Goal: Task Accomplishment & Management: Use online tool/utility

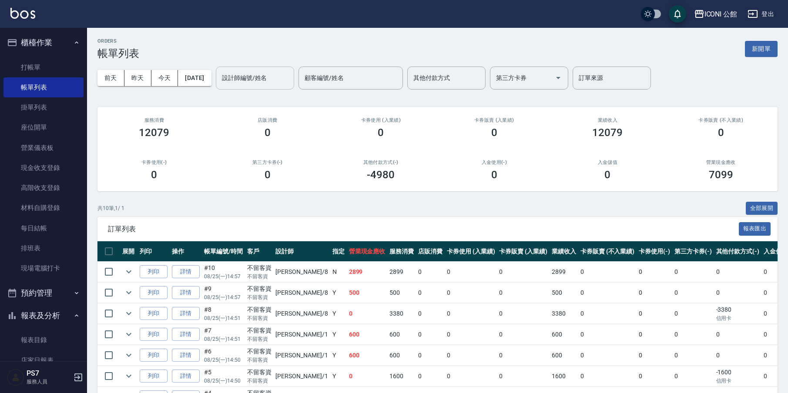
click at [245, 82] on input "設計師編號/姓名" at bounding box center [255, 77] width 70 height 15
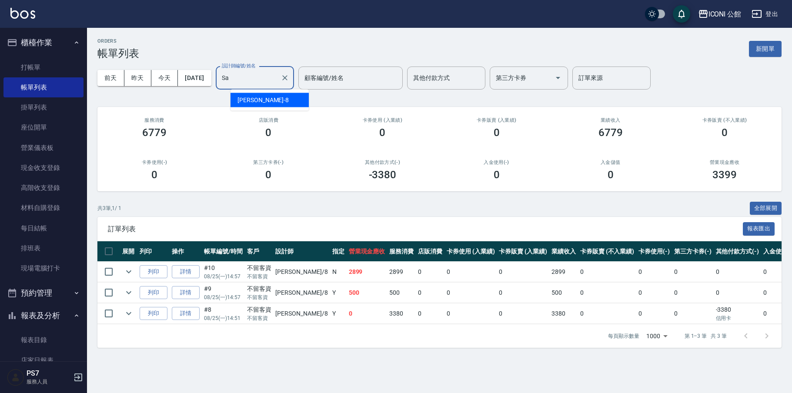
type input "S"
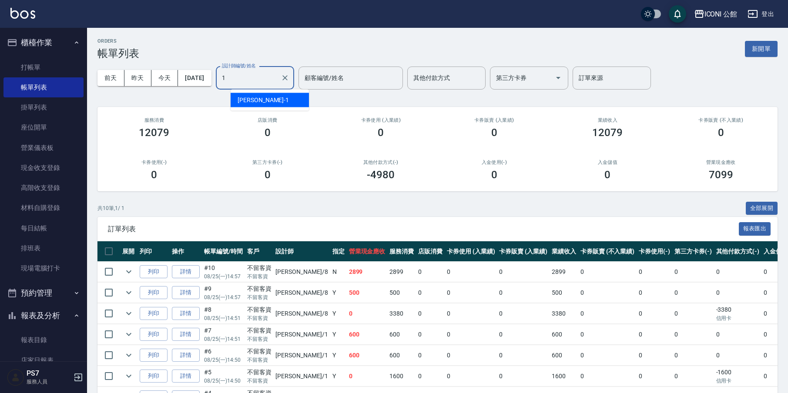
type input "[PERSON_NAME]-1"
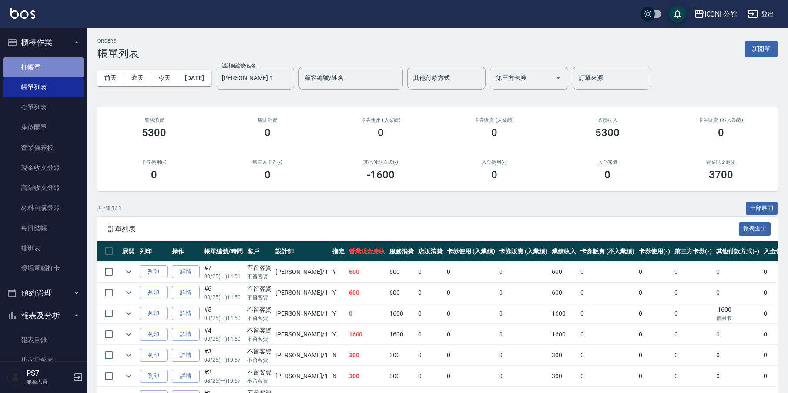
click at [44, 70] on link "打帳單" at bounding box center [43, 67] width 80 height 20
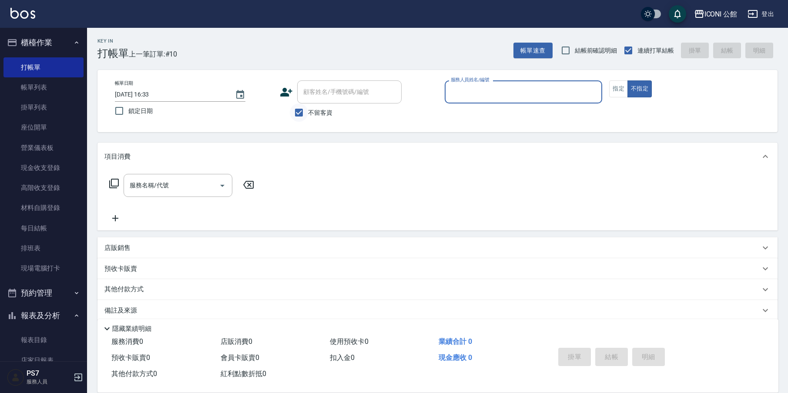
click at [296, 115] on input "不留客資" at bounding box center [299, 113] width 18 height 18
checkbox input "false"
click at [285, 94] on icon at bounding box center [286, 92] width 12 height 9
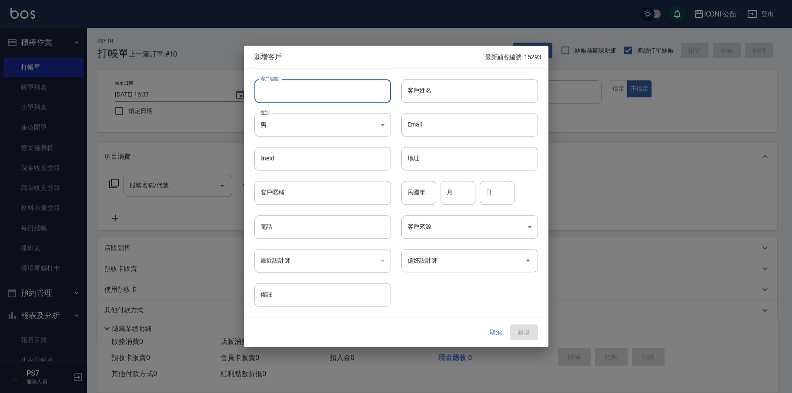
click at [319, 94] on input "客戶編號" at bounding box center [323, 90] width 137 height 23
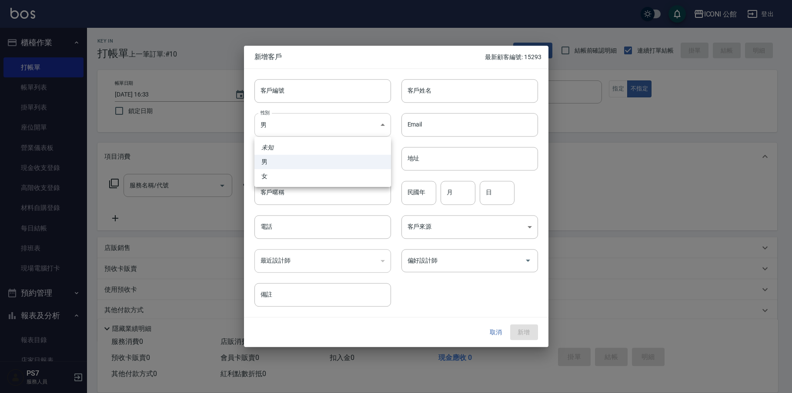
click at [383, 125] on body "ICONI 公館 登出 櫃檯作業 打帳單 帳單列表 掛單列表 座位開單 營業儀表板 現金收支登錄 高階收支登錄 材料自購登錄 每日結帳 排班表 現場電腦打卡 …" at bounding box center [396, 213] width 792 height 426
click at [340, 179] on li "女" at bounding box center [323, 176] width 137 height 14
type input "[DEMOGRAPHIC_DATA]"
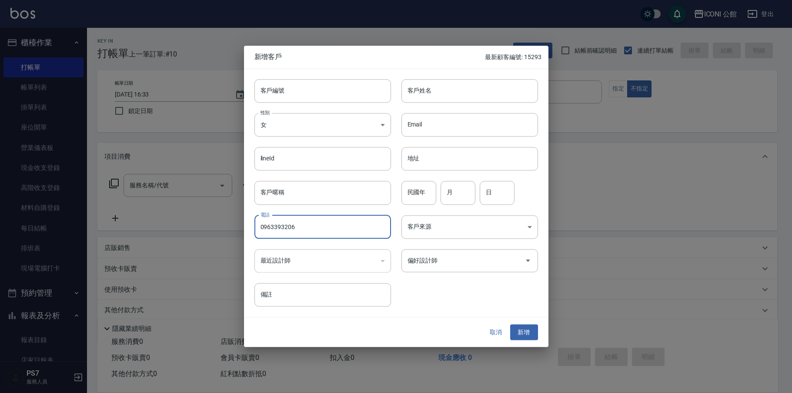
type input "0963393206"
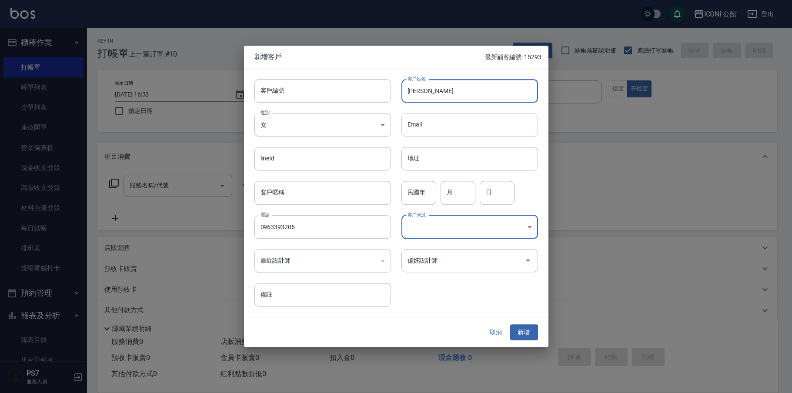
type input "[PERSON_NAME]"
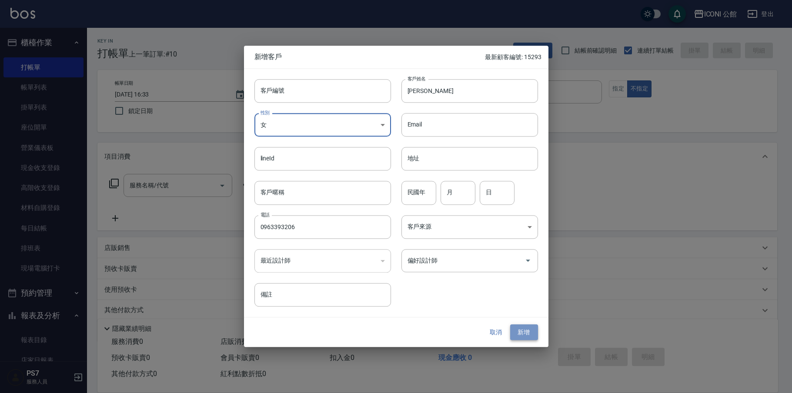
click at [525, 338] on button "新增" at bounding box center [524, 333] width 28 height 16
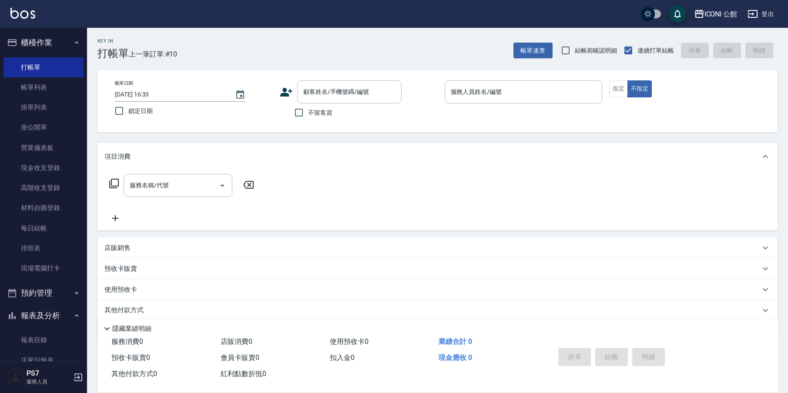
click at [284, 92] on icon at bounding box center [286, 92] width 13 height 13
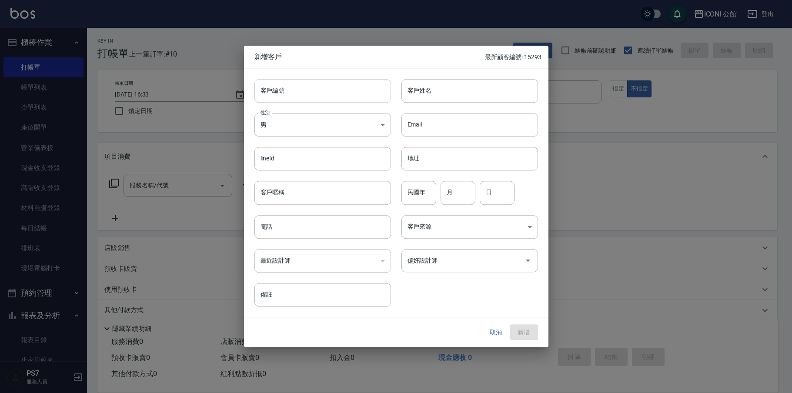
click at [309, 95] on input "客戶編號" at bounding box center [323, 90] width 137 height 23
type input "０"
type input "0910892865"
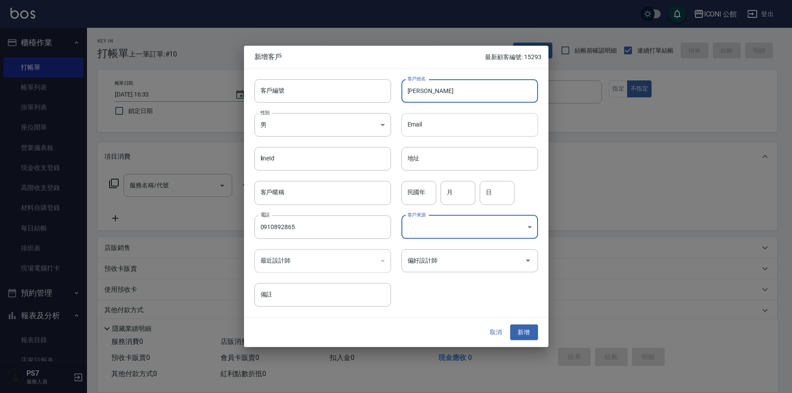
type input "[PERSON_NAME]"
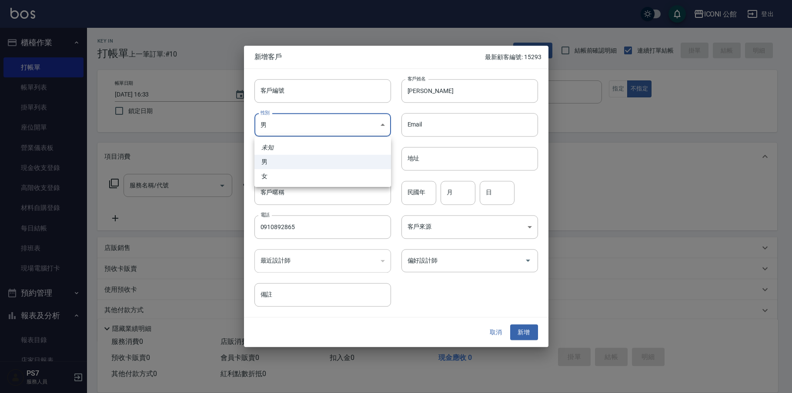
click at [386, 124] on body "ICONI 公館 登出 櫃檯作業 打帳單 帳單列表 掛單列表 座位開單 營業儀表板 現金收支登錄 高階收支登錄 材料自購登錄 每日結帳 排班表 現場電腦打卡 …" at bounding box center [396, 213] width 792 height 426
click at [381, 175] on li "女" at bounding box center [323, 176] width 137 height 14
type input "[DEMOGRAPHIC_DATA]"
click at [528, 331] on button "新增" at bounding box center [524, 333] width 28 height 16
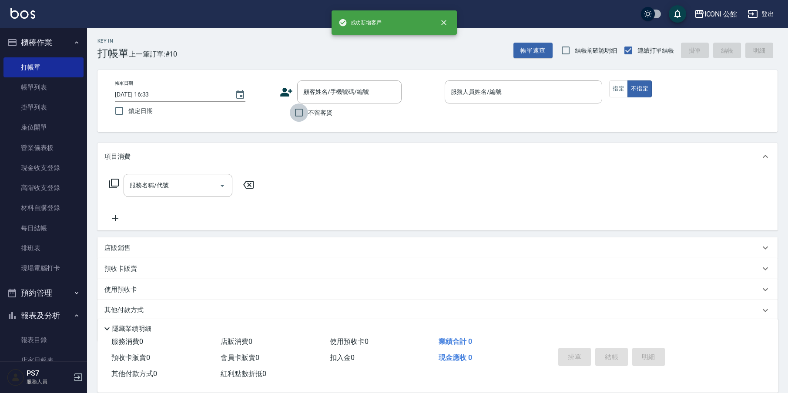
click at [298, 111] on input "不留客資" at bounding box center [299, 113] width 18 height 18
checkbox input "true"
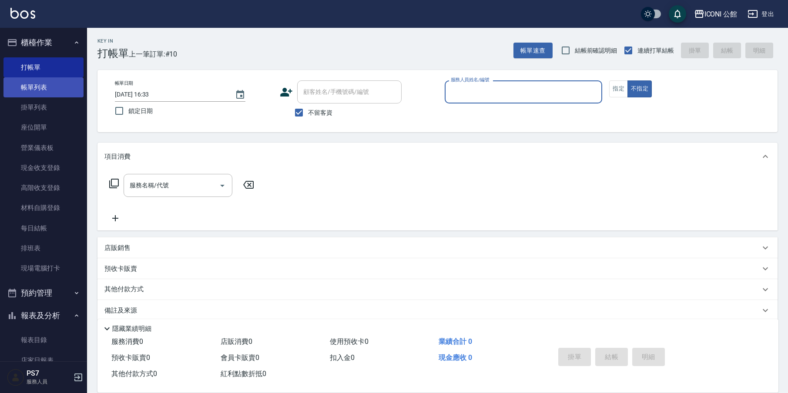
click at [56, 88] on link "帳單列表" at bounding box center [43, 87] width 80 height 20
